Goal: Information Seeking & Learning: Learn about a topic

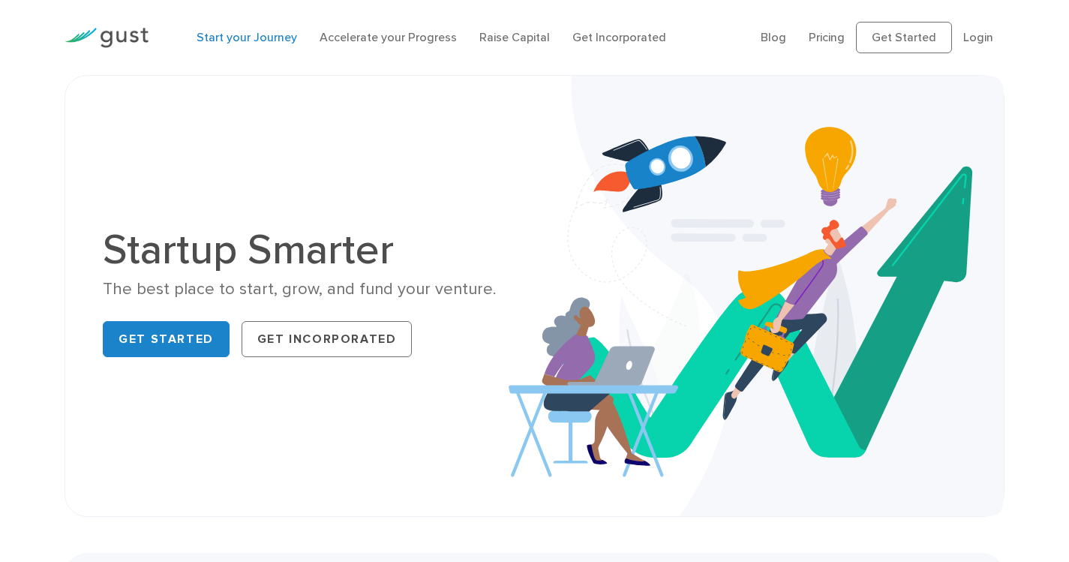
click at [245, 35] on link "Start your Journey" at bounding box center [247, 37] width 101 height 14
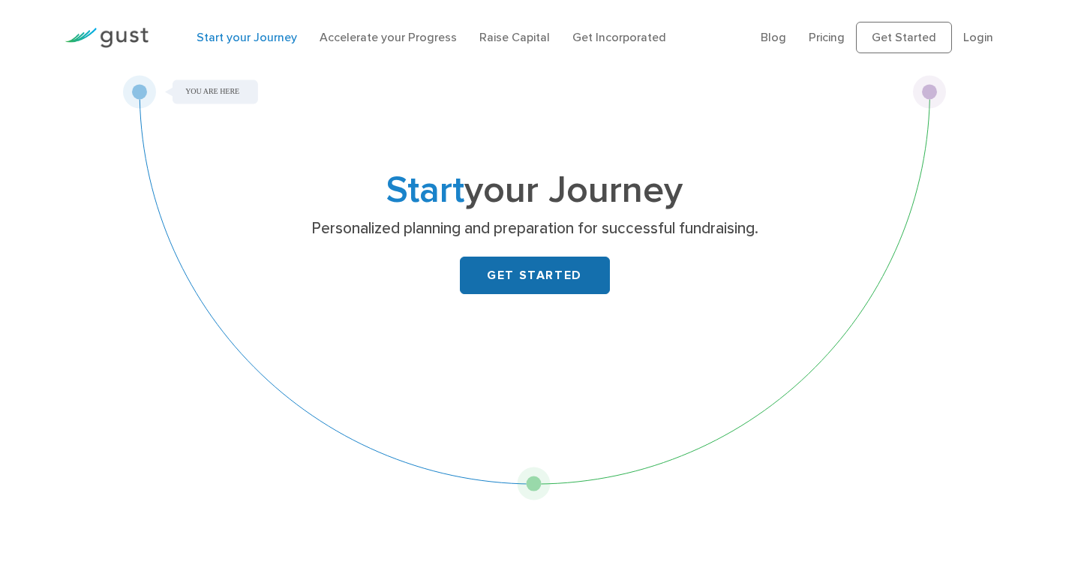
click at [532, 264] on link "GET STARTED" at bounding box center [535, 276] width 150 height 38
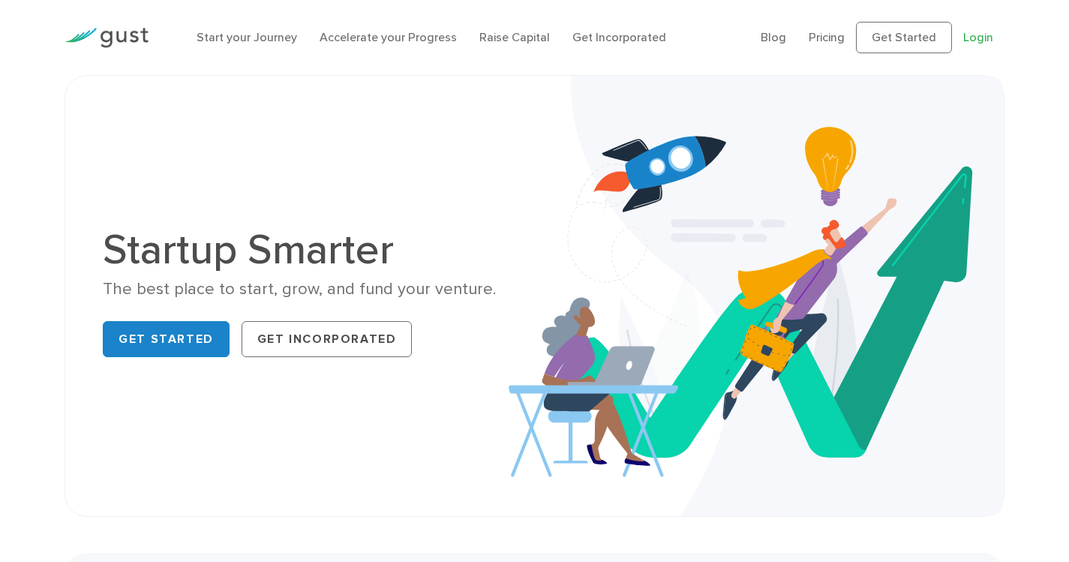
click at [971, 41] on link "Login" at bounding box center [978, 37] width 30 height 14
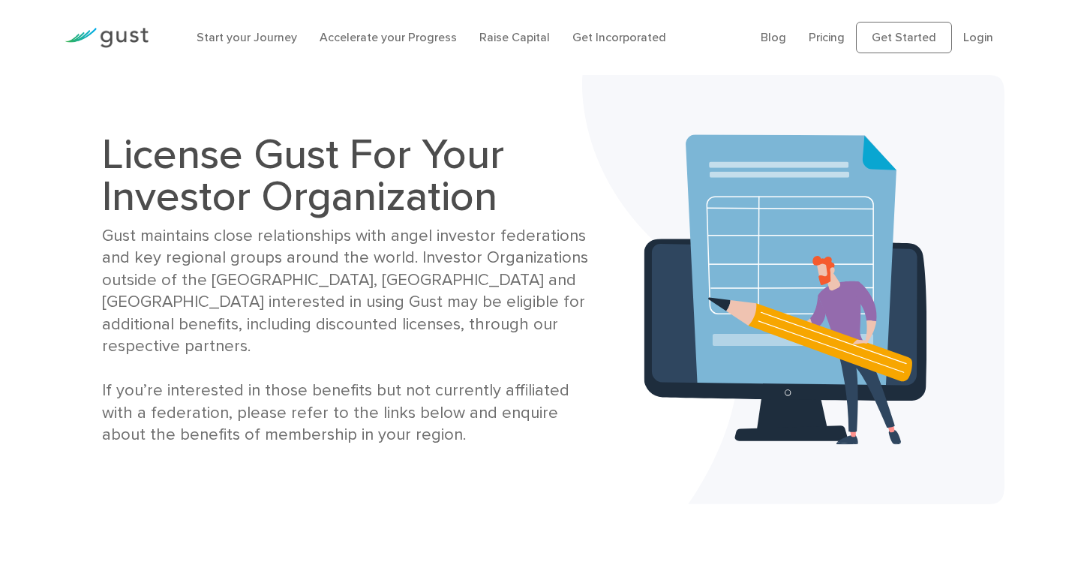
click at [396, 348] on div "Gust maintains close relationships with angel investor federations and key regi…" at bounding box center [349, 335] width 495 height 221
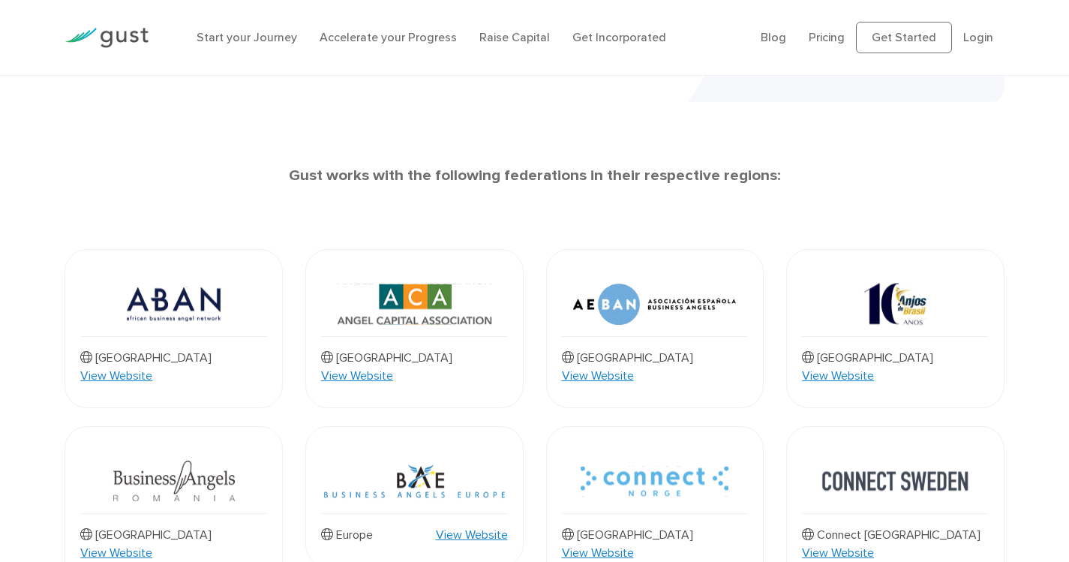
scroll to position [406, 0]
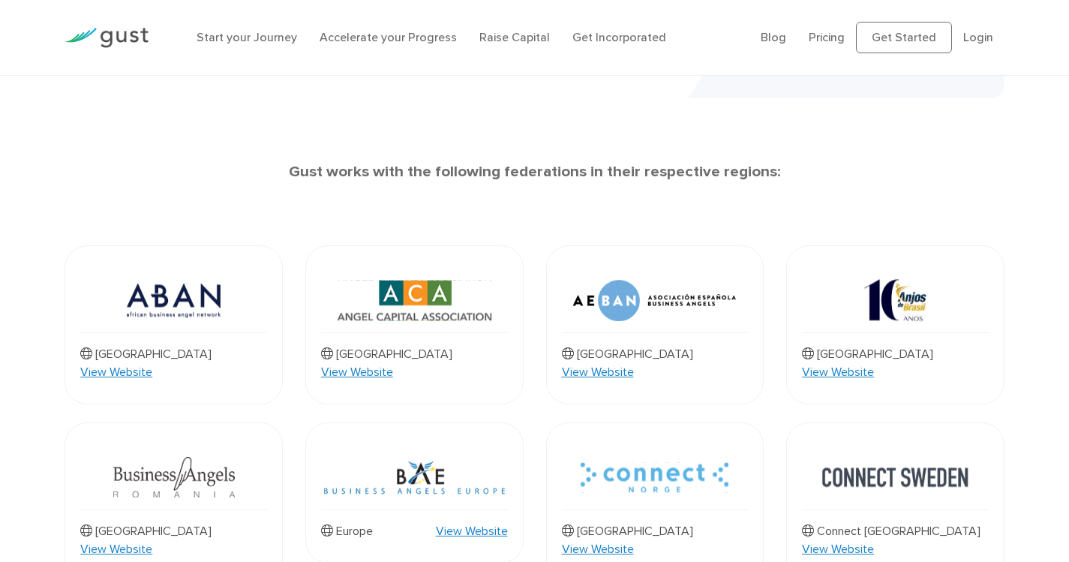
click at [874, 363] on link "View Website" at bounding box center [838, 372] width 72 height 18
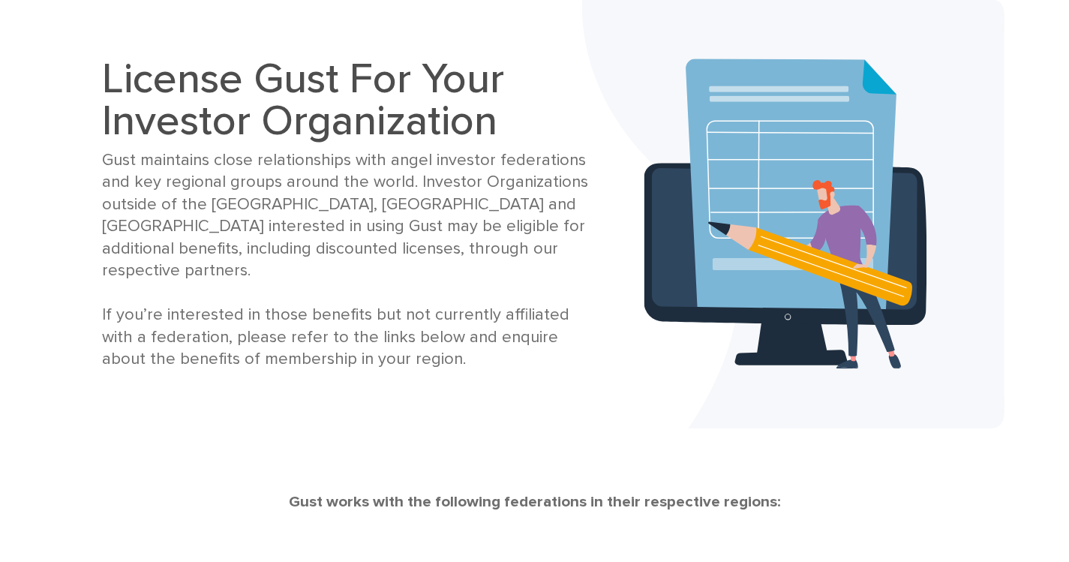
scroll to position [81, 0]
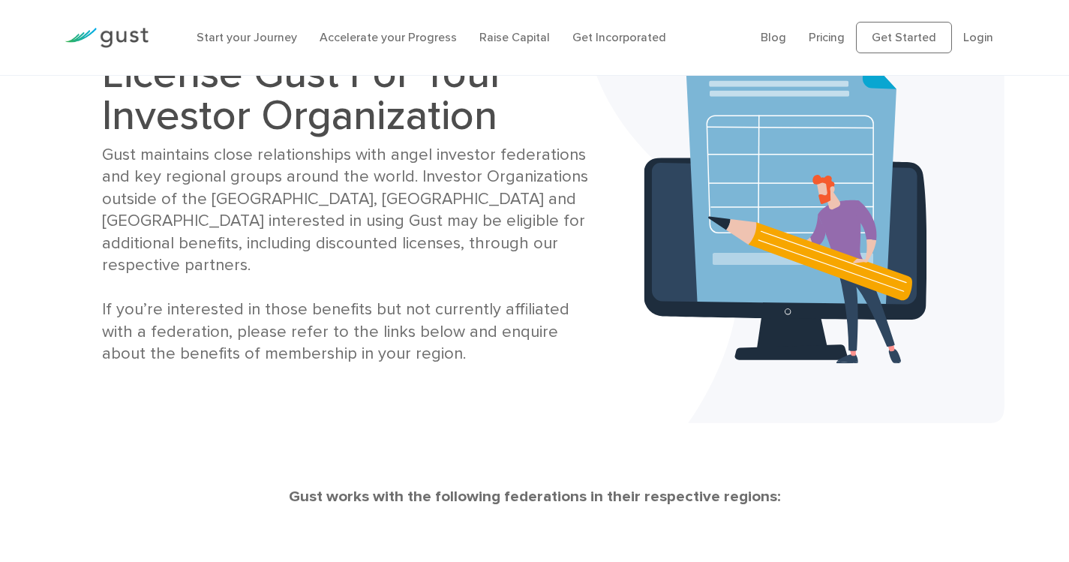
drag, startPoint x: 390, startPoint y: 338, endPoint x: 104, endPoint y: 85, distance: 382.1
click at [104, 85] on div "License Gust For Your Investor Organization Gust maintains close relationships …" at bounding box center [349, 209] width 495 height 313
click at [517, 281] on div "Gust maintains close relationships with angel investor federations and key regi…" at bounding box center [349, 254] width 495 height 221
click at [567, 416] on div "License Gust For Your Investor Organization Gust maintains close relationships …" at bounding box center [535, 208] width 940 height 429
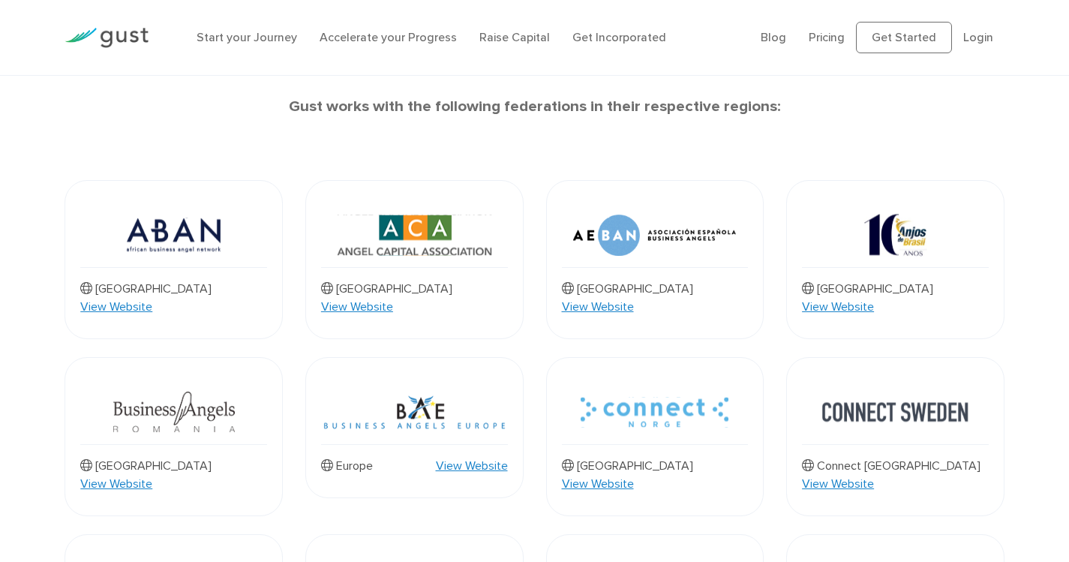
scroll to position [475, 0]
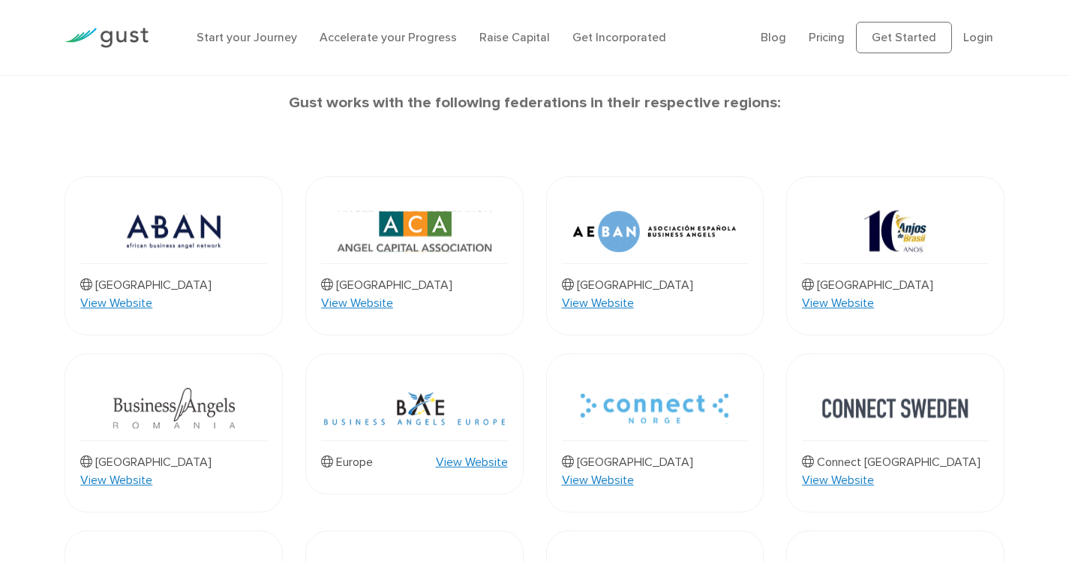
click at [874, 294] on link "View Website" at bounding box center [838, 303] width 72 height 18
click at [634, 294] on link "View Website" at bounding box center [598, 303] width 72 height 18
click at [393, 294] on link "View Website" at bounding box center [357, 303] width 72 height 18
click at [831, 32] on link "Pricing" at bounding box center [827, 37] width 36 height 14
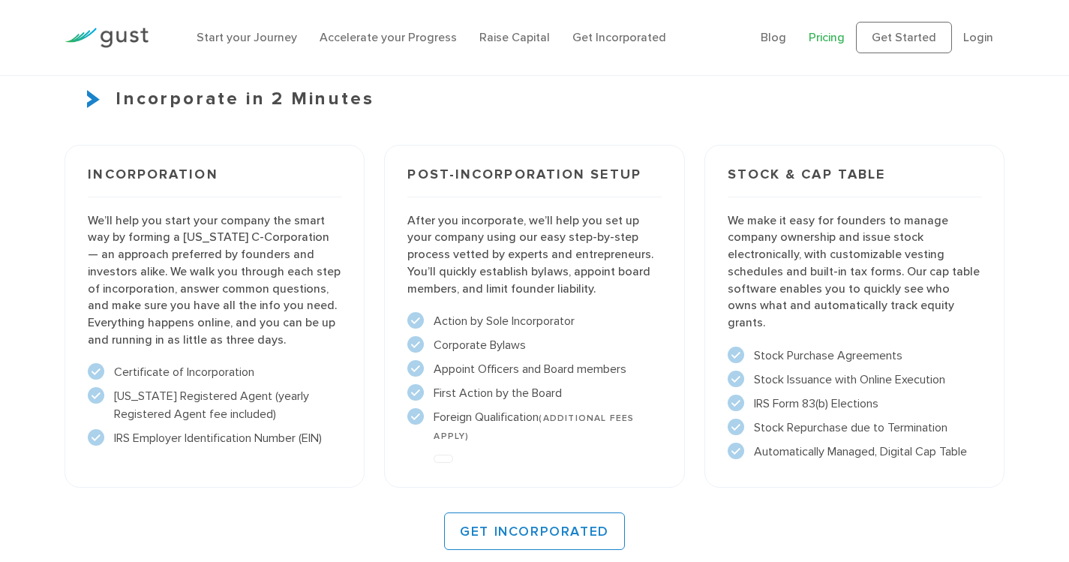
scroll to position [1021, 0]
